Goal: Task Accomplishment & Management: Manage account settings

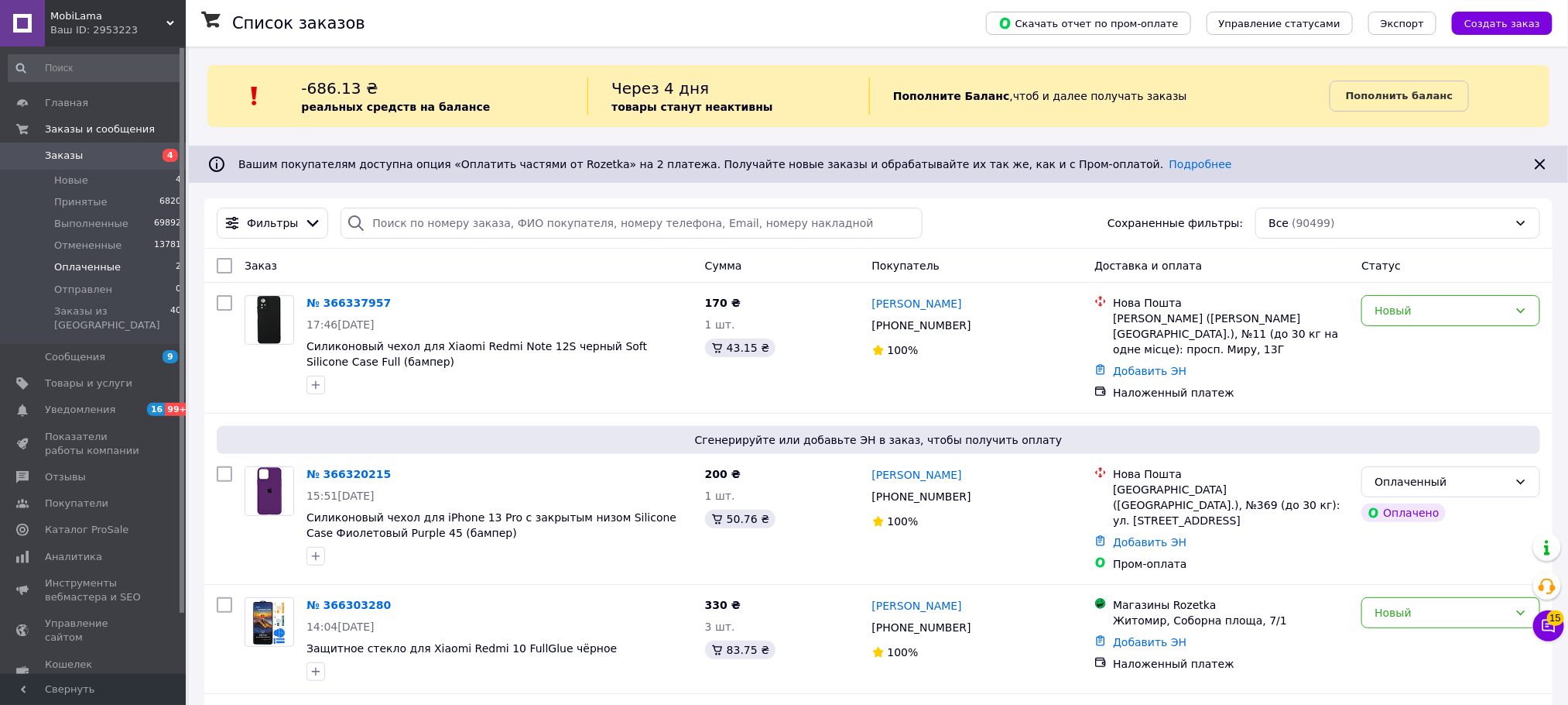
click at [105, 272] on span "Оплаченные" at bounding box center [88, 267] width 67 height 14
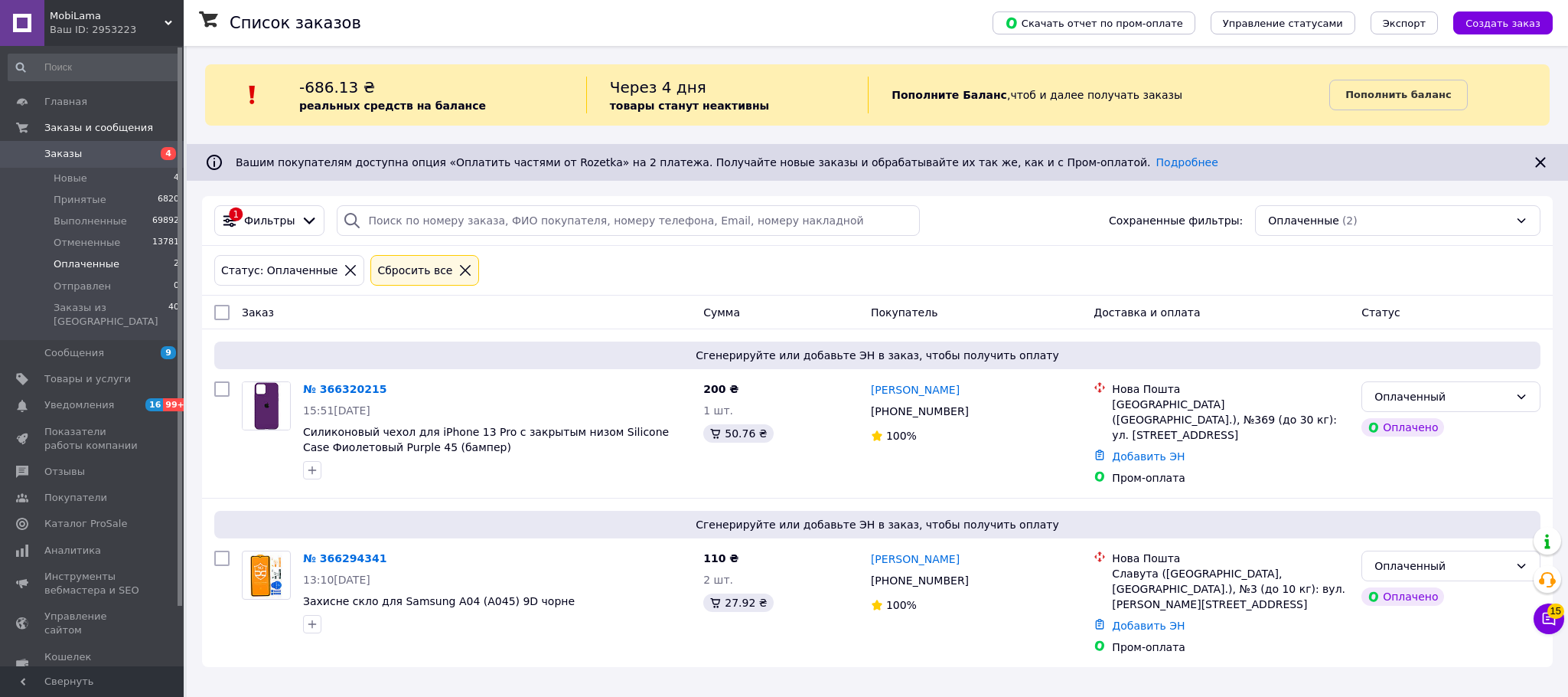
click at [932, 78] on div "Пополните Баланс ,  чтоб и далее получать заказы" at bounding box center [1098, 95] width 462 height 37
click at [849, 105] on div "Через 4 дня товары станут неактивны" at bounding box center [727, 95] width 282 height 37
click at [123, 398] on span "Уведомления" at bounding box center [93, 405] width 98 height 14
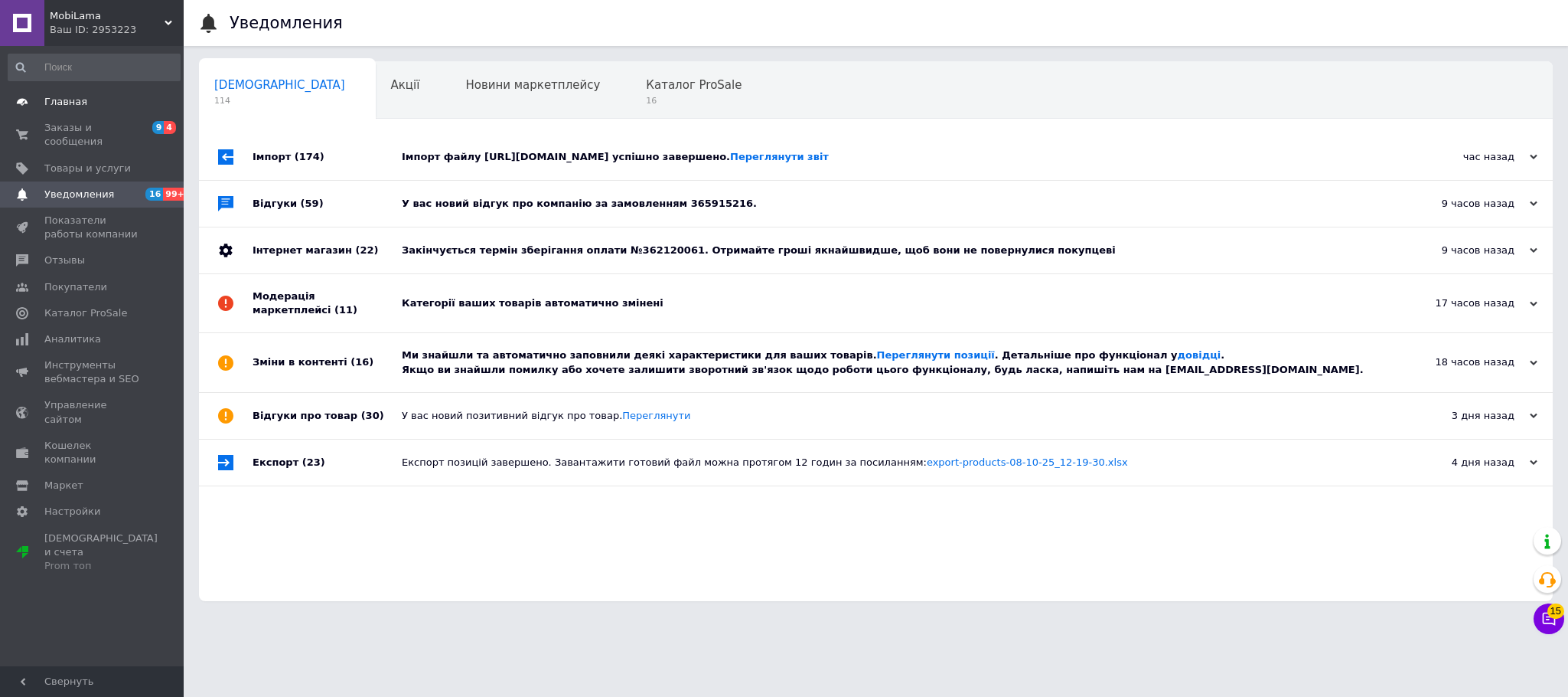
click at [118, 112] on link "Главная" at bounding box center [94, 102] width 188 height 26
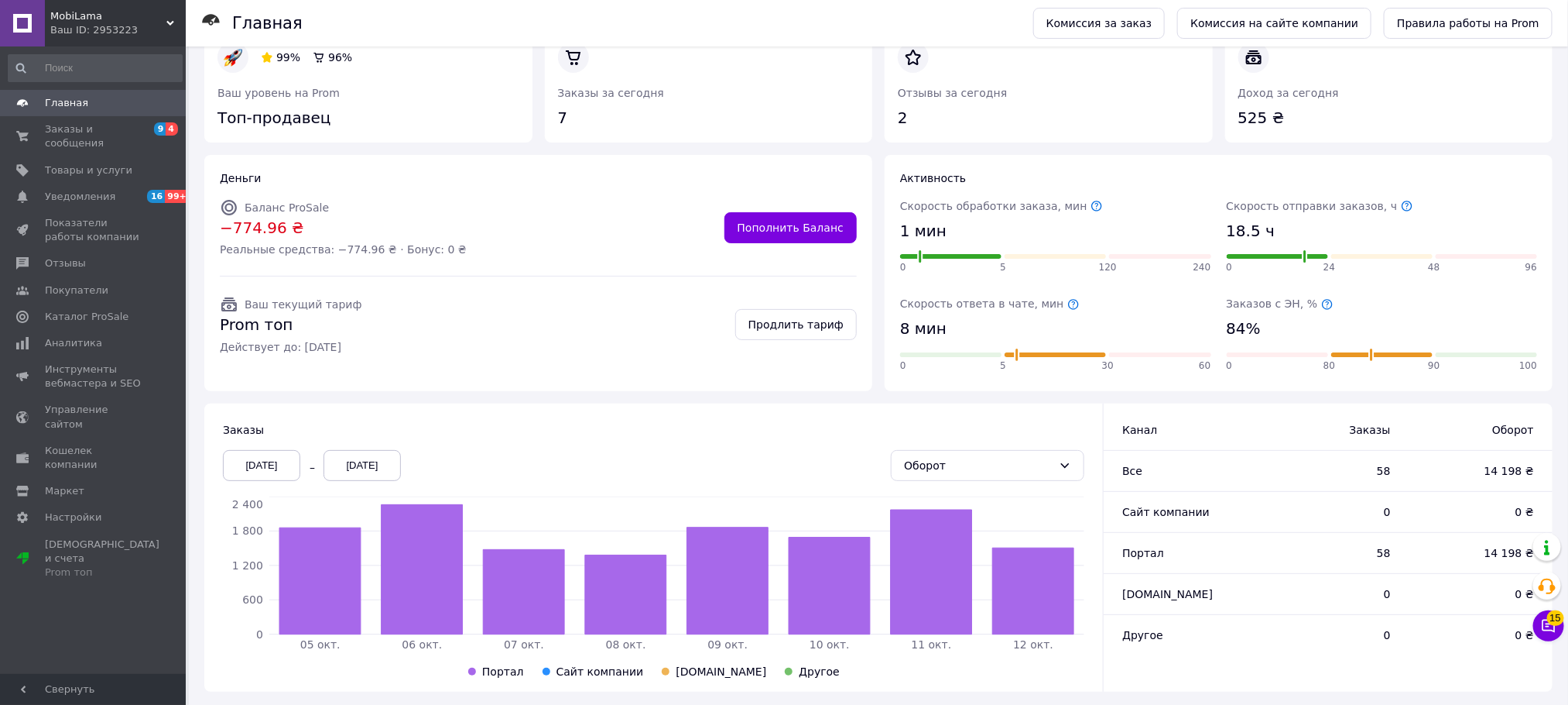
scroll to position [52, 0]
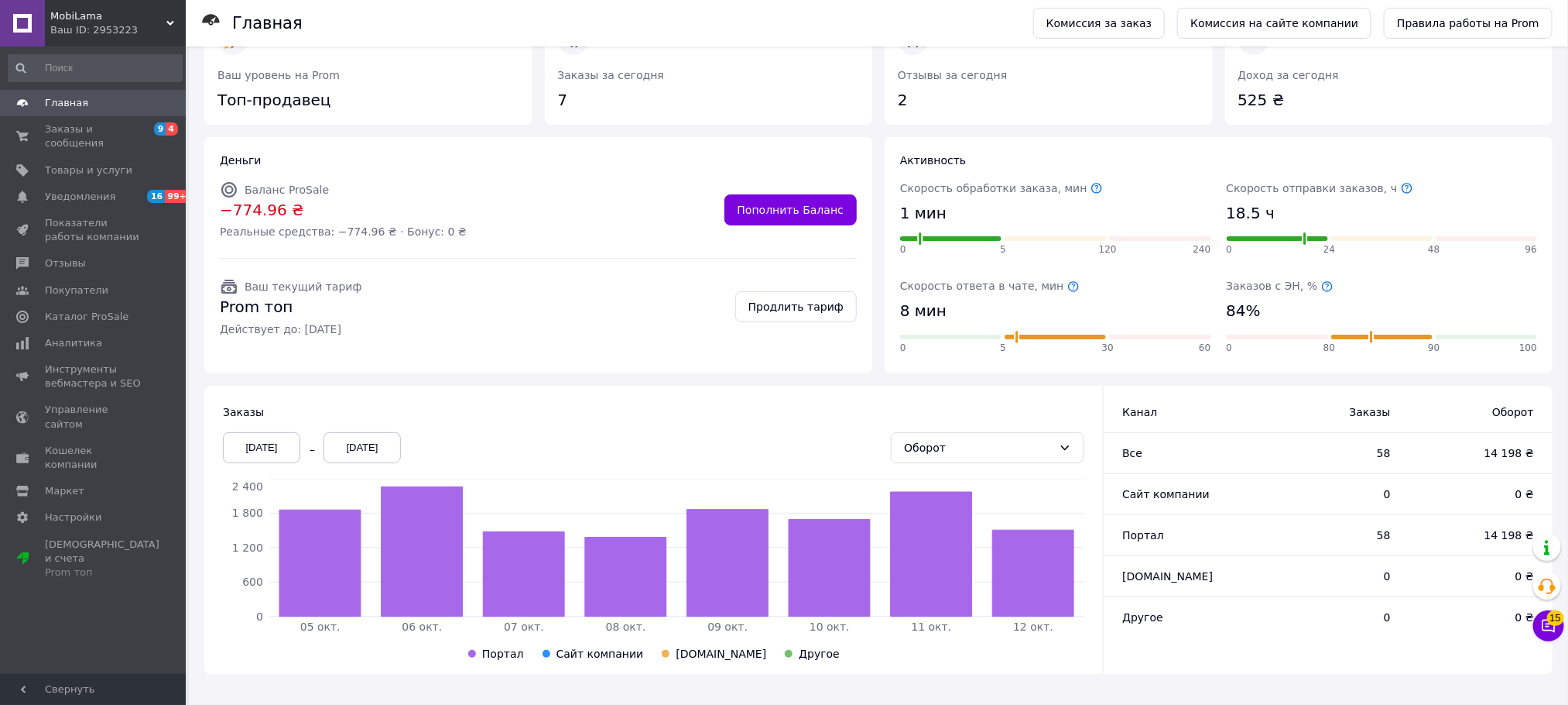
click at [201, 167] on div "Деньги Баланс ProSale −774.96 ₴ Реальные средства: −774.96 ₴ · Бонус: 0 ₴ Попол…" at bounding box center [538, 255] width 680 height 249
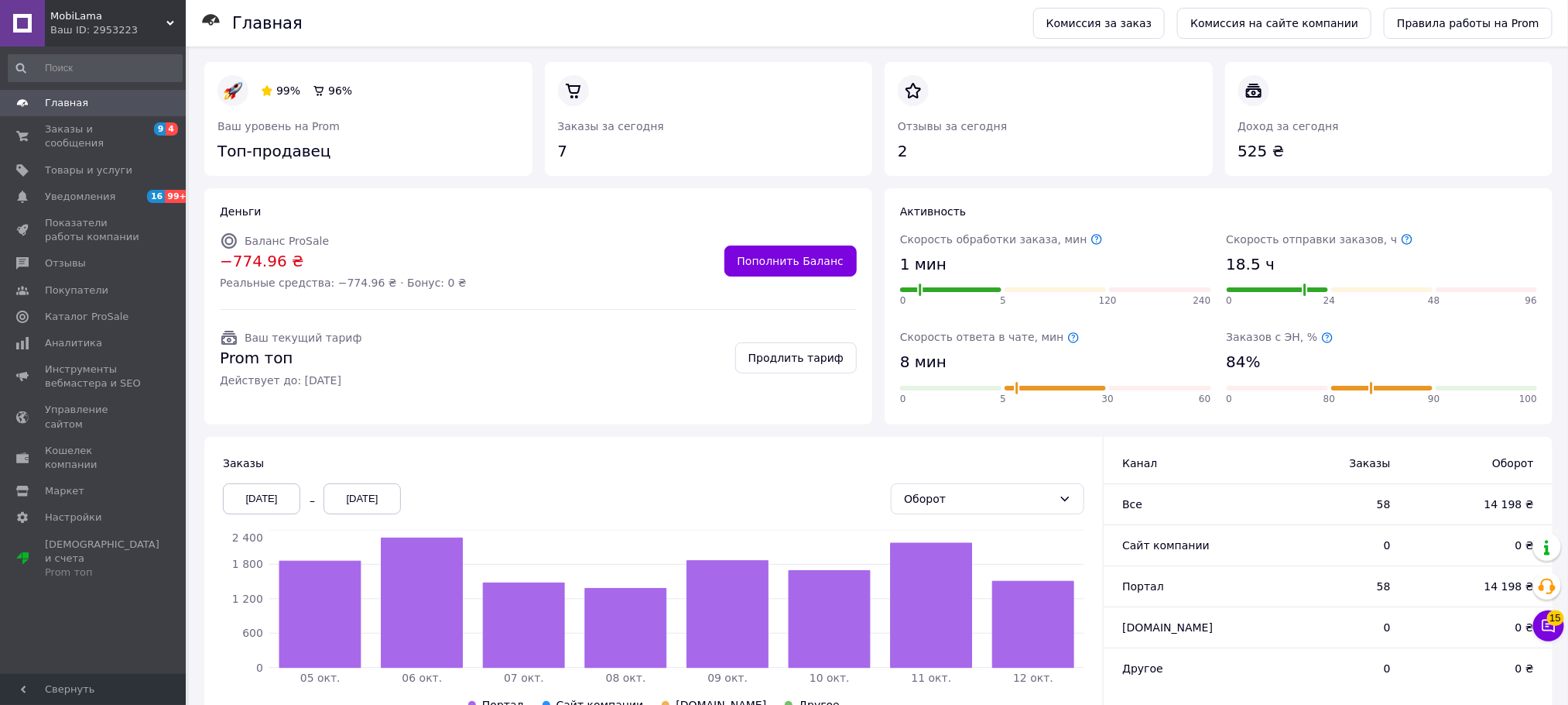
click at [201, 167] on div "99% 96% Ваш уровень на Prom Топ-продавец" at bounding box center [368, 118] width 341 height 126
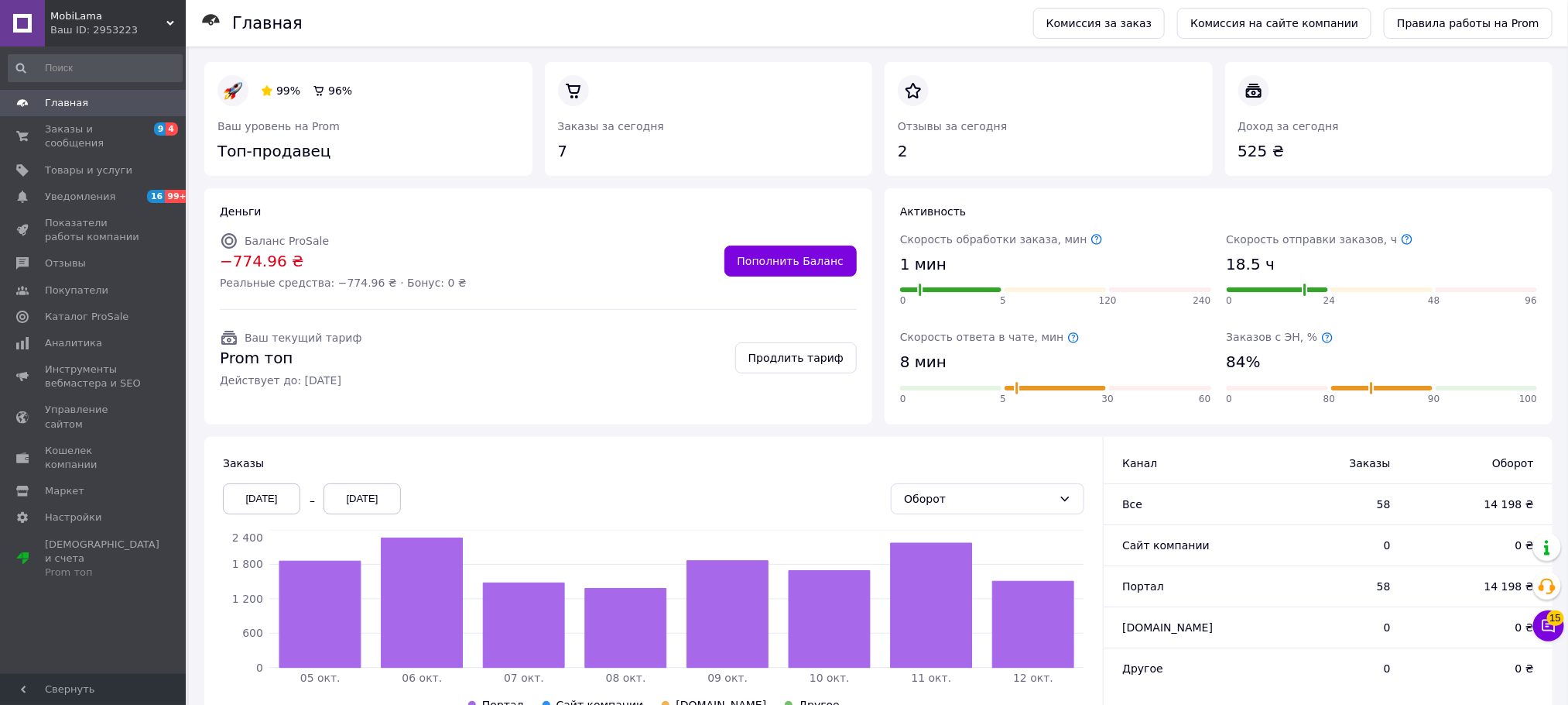
click at [724, 182] on div "Деньги Баланс ProSale −774.96 ₴ Реальные средства: −774.96 ₴ · Бонус: 0 ₴ Попол…" at bounding box center [538, 306] width 680 height 249
click at [558, 163] on link at bounding box center [558, 163] width 0 height 0
drag, startPoint x: 878, startPoint y: 56, endPoint x: 843, endPoint y: 67, distance: 36.7
click at [878, 58] on div "Отзывы за сегодня 2" at bounding box center [1048, 118] width 341 height 126
click at [122, 189] on span "Уведомления" at bounding box center [94, 197] width 99 height 14
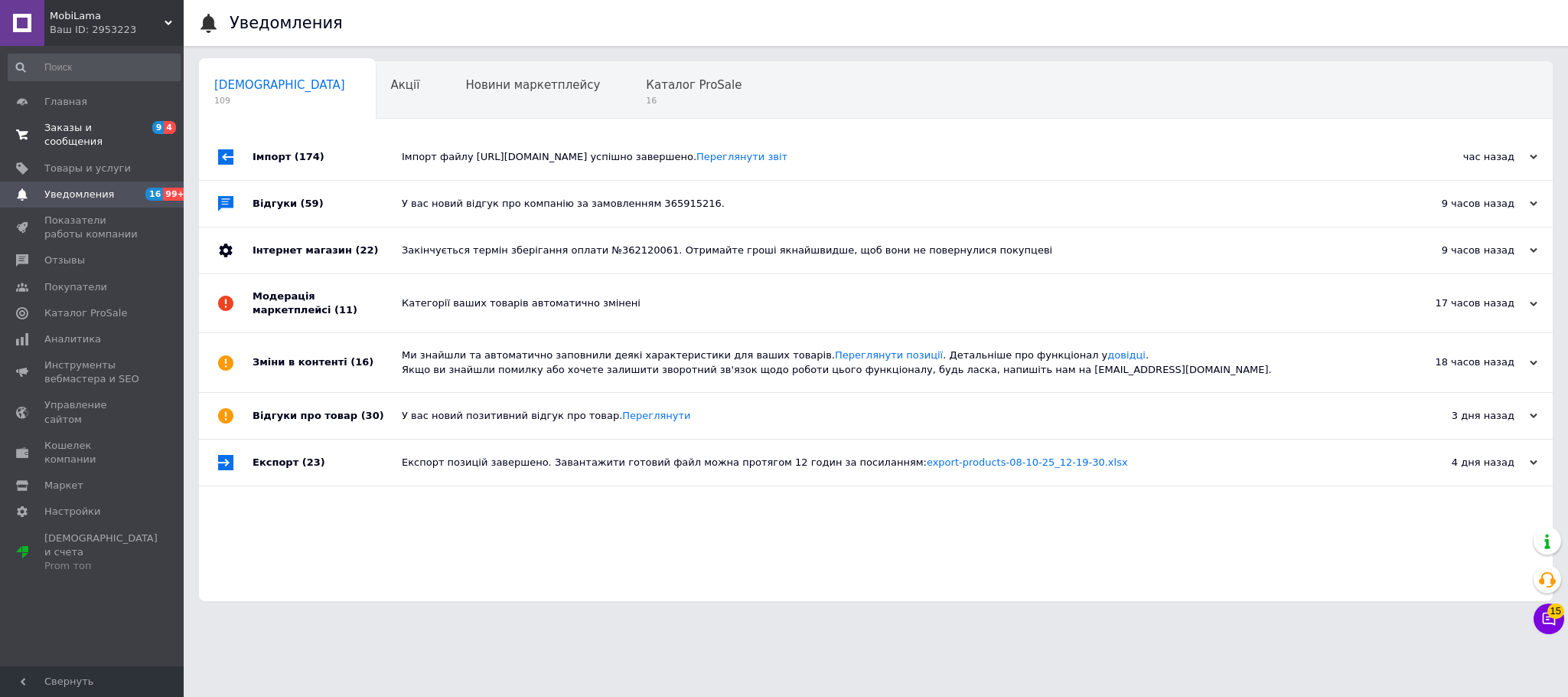
click at [129, 124] on span "Заказы и сообщения" at bounding box center [93, 135] width 98 height 28
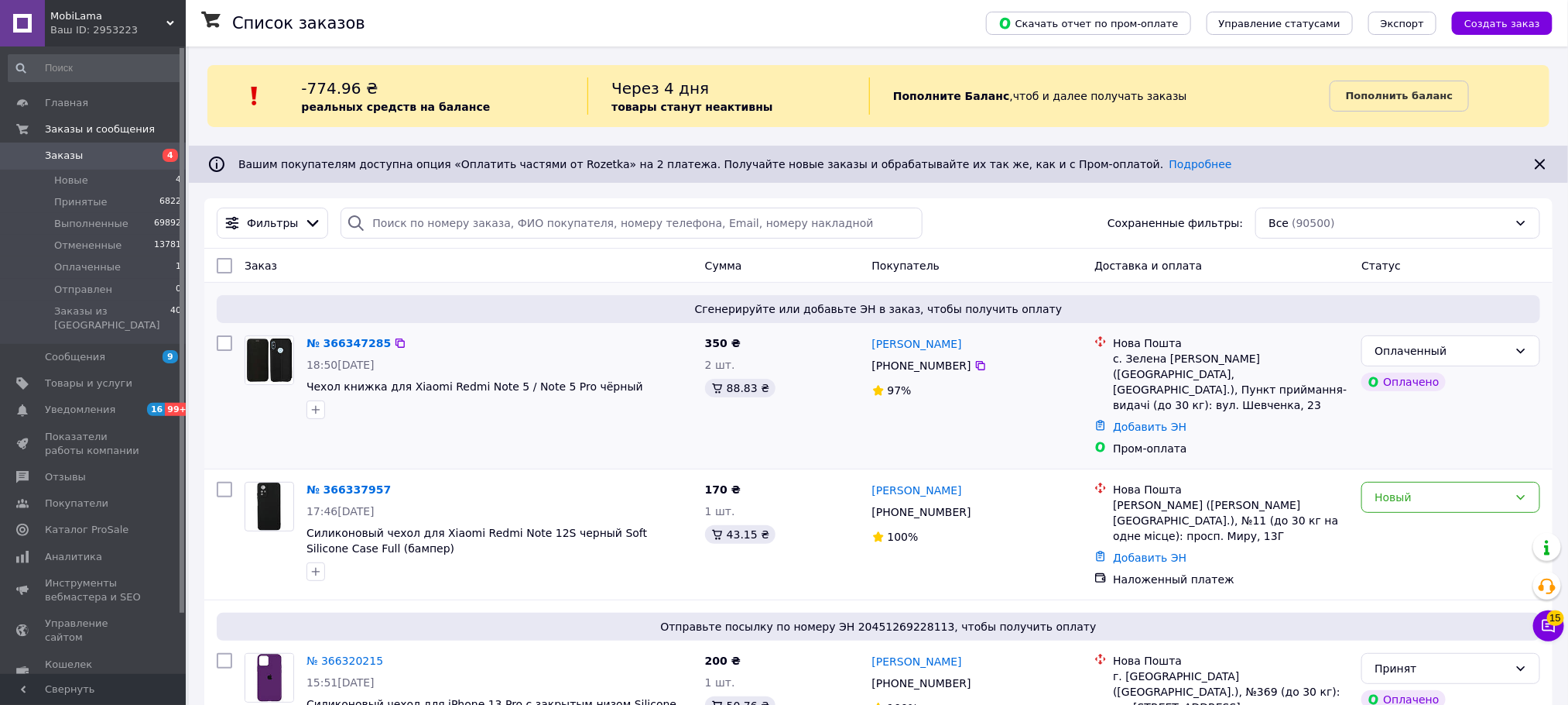
click at [651, 376] on div "№ 366347285 18:50[DATE] Чехол книжка для Xiaomi Redmi Note 5 / Note 5 Pro чёрный" at bounding box center [499, 376] width 398 height 96
click at [658, 363] on div "18:50[DATE]" at bounding box center [499, 365] width 386 height 16
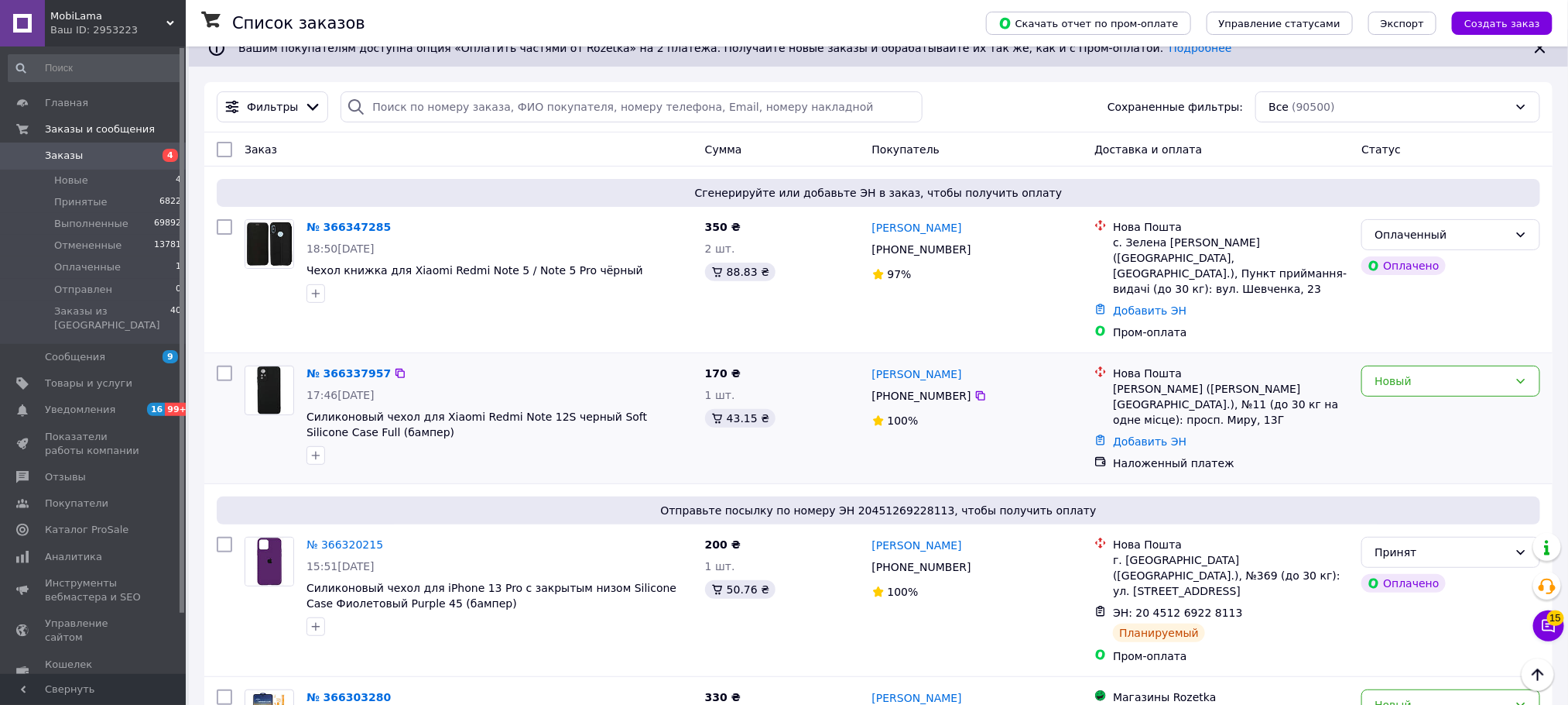
click at [644, 387] on div "17:46[DATE]" at bounding box center [499, 395] width 386 height 16
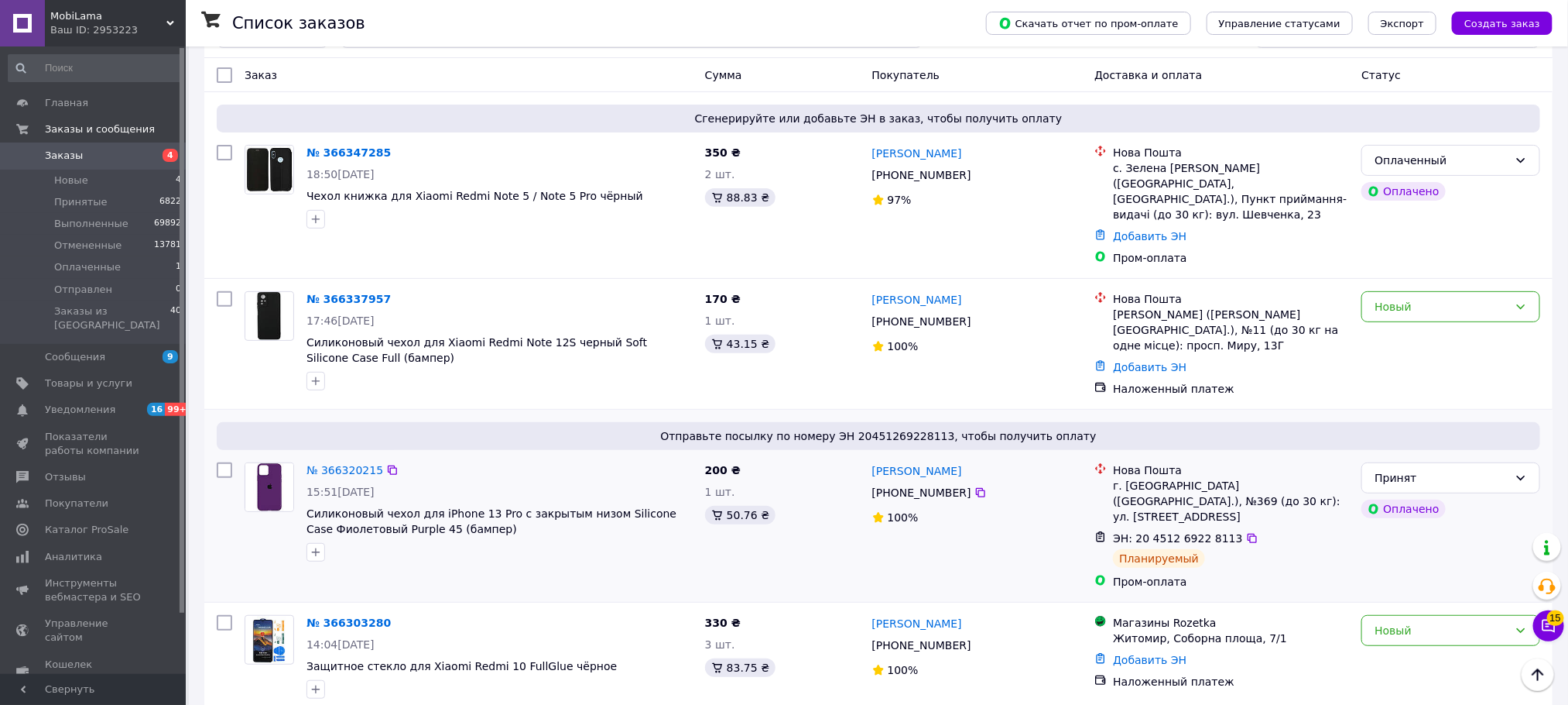
scroll to position [233, 0]
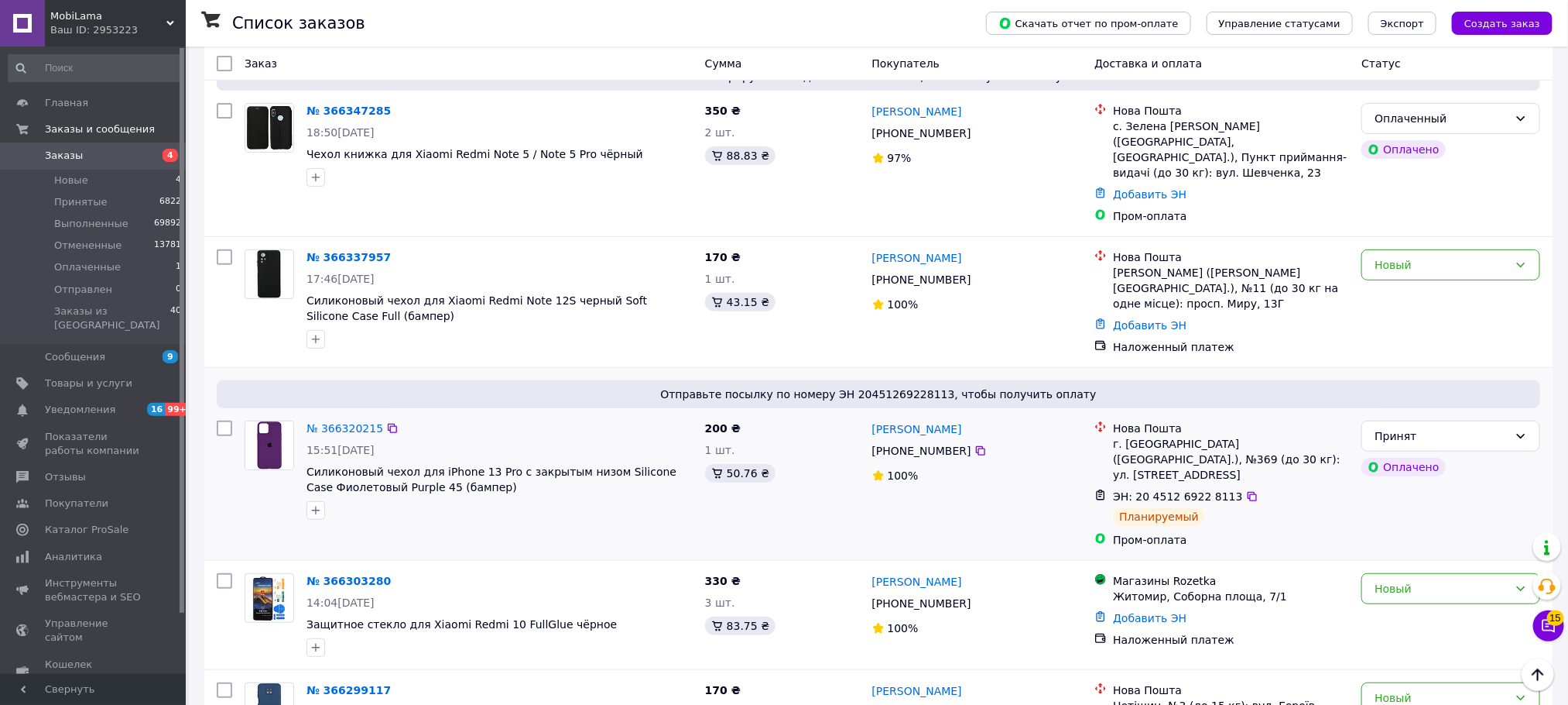
click at [643, 380] on div "Отправьте посылку по номеру ЭН 20451269228113, чтобы получить оплату" at bounding box center [878, 394] width 1323 height 28
click at [643, 414] on div "№ 366320215 15:51[DATE] Силиконовый чехол для iPhone 13 Pro с закрытым низом Si…" at bounding box center [499, 470] width 398 height 112
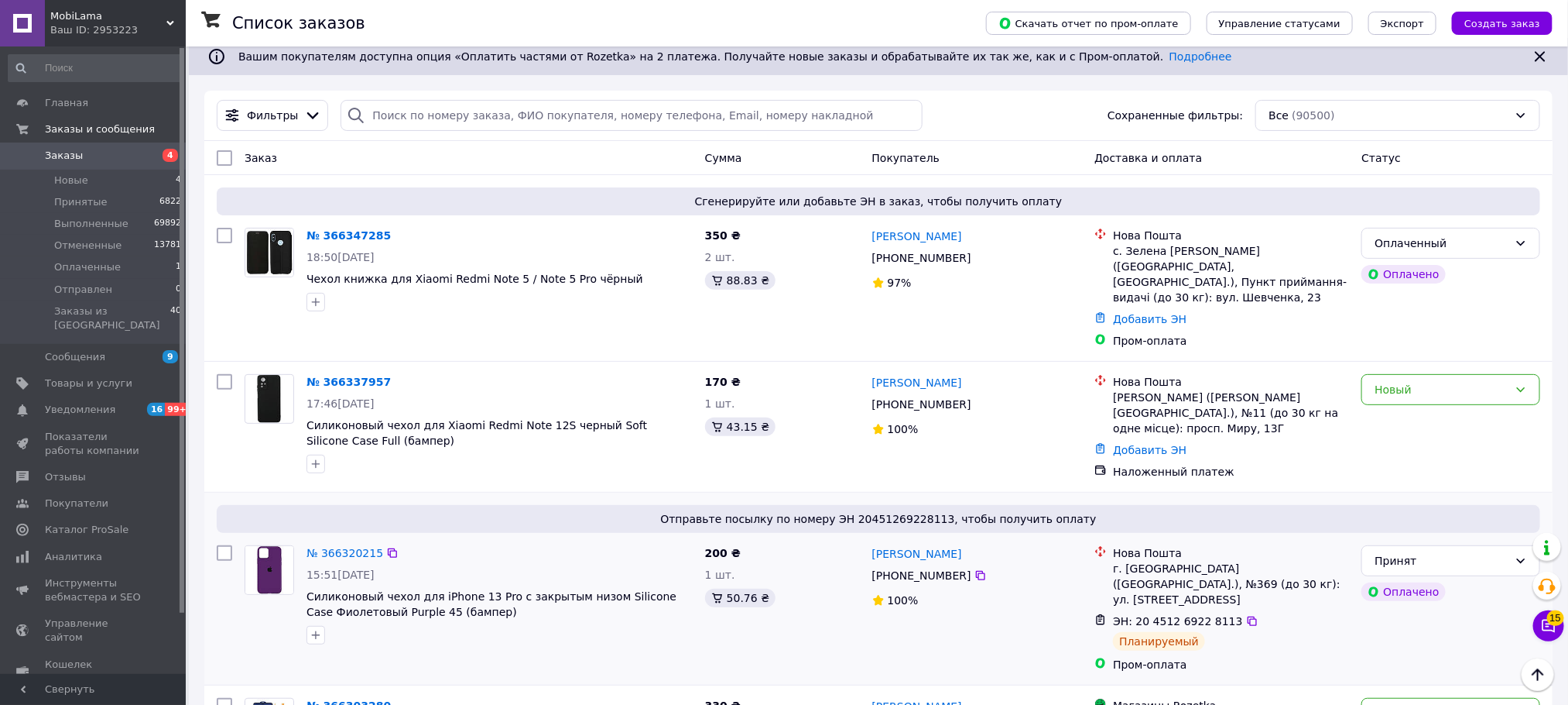
scroll to position [0, 0]
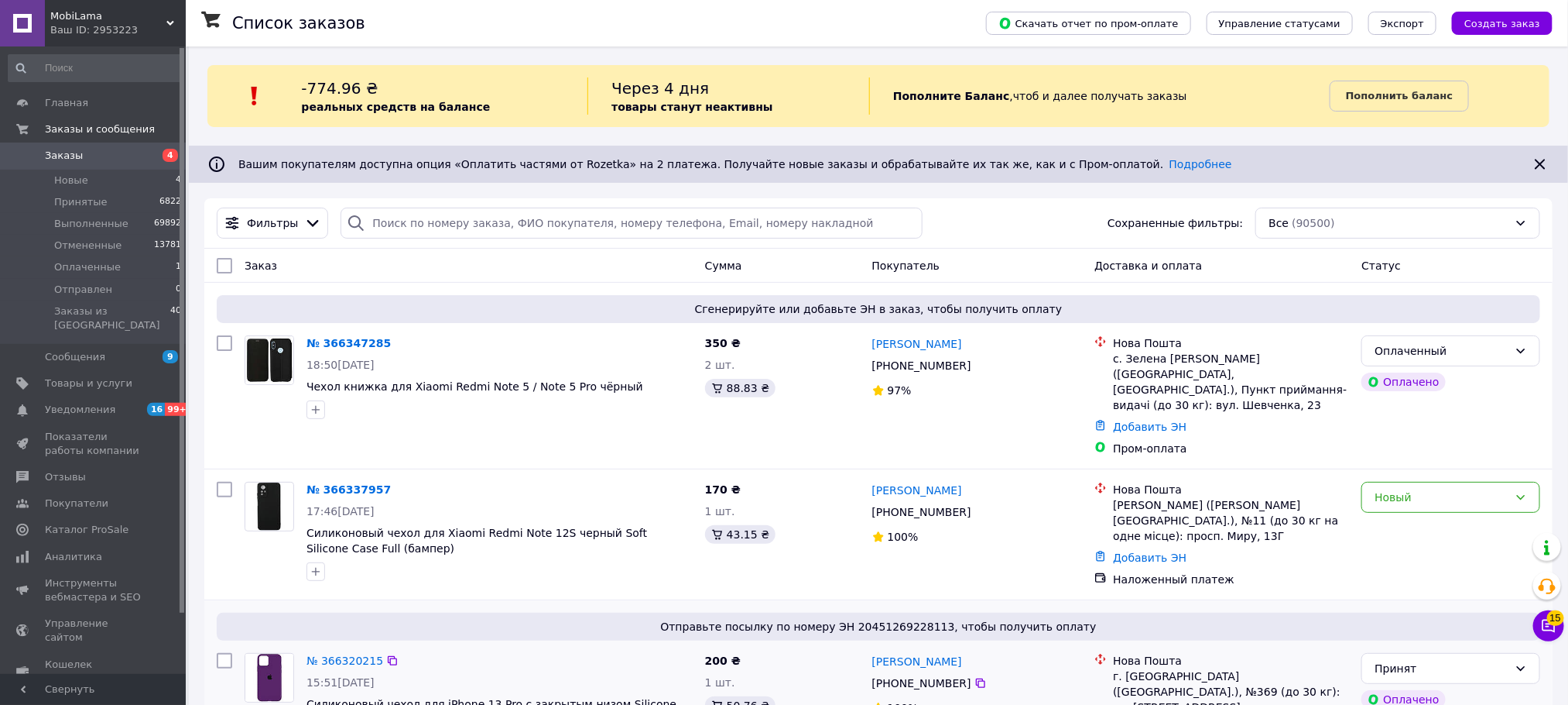
click at [643, 396] on div "№ 366347285 18:50[DATE] Чехол книжка для Xiaomi Redmi Note 5 / Note 5 Pro чёрный" at bounding box center [499, 376] width 398 height 96
click at [797, 117] on div "-774.96 ₴ реальных средств на балансе Через 4 дня товары станут неактивны Попол…" at bounding box center [878, 96] width 1342 height 62
